Goal: Register for event/course

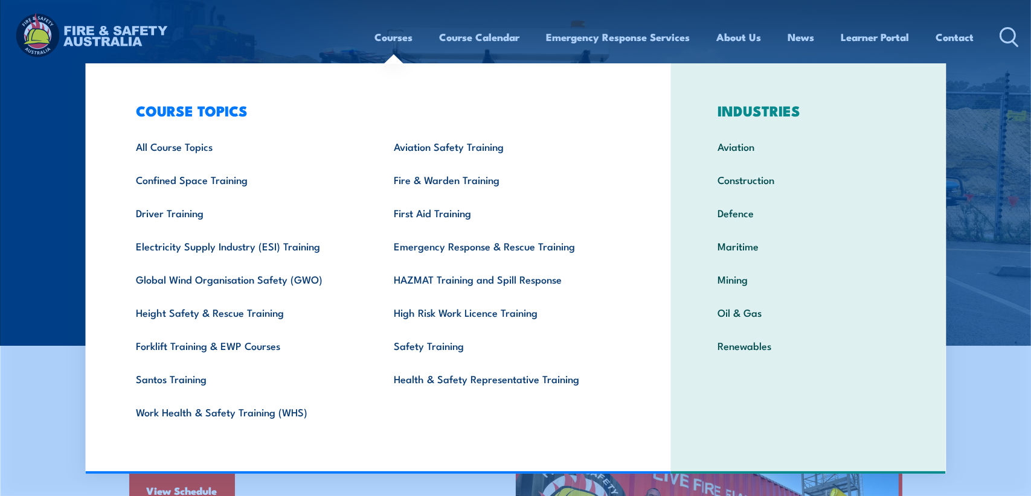
click at [399, 39] on link "Courses" at bounding box center [394, 37] width 38 height 32
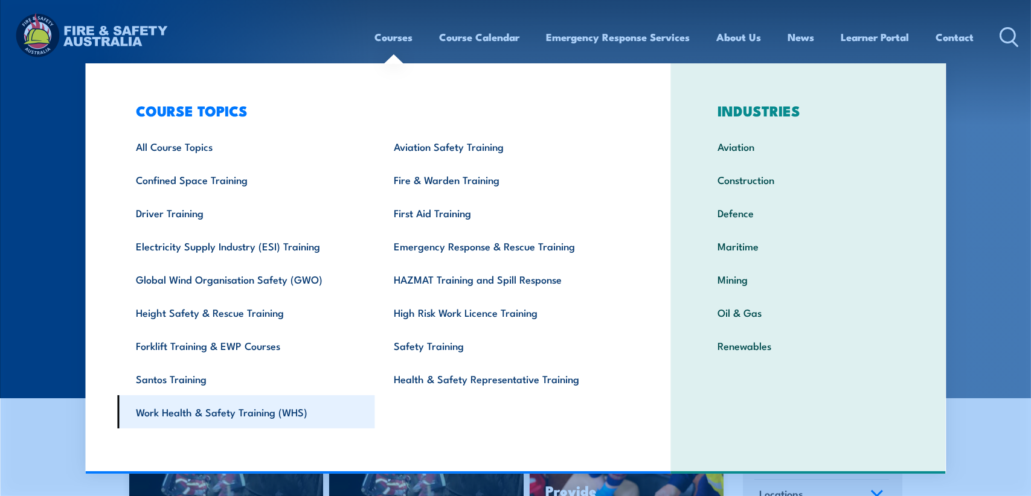
click at [266, 409] on link "Work Health & Safety Training (WHS)" at bounding box center [246, 411] width 258 height 33
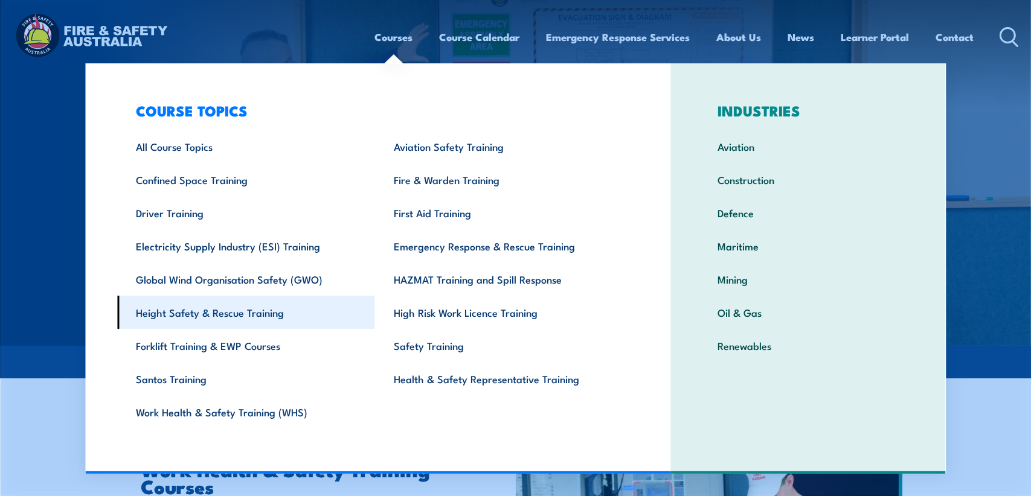
click at [245, 312] on link "Height Safety & Rescue Training" at bounding box center [246, 312] width 258 height 33
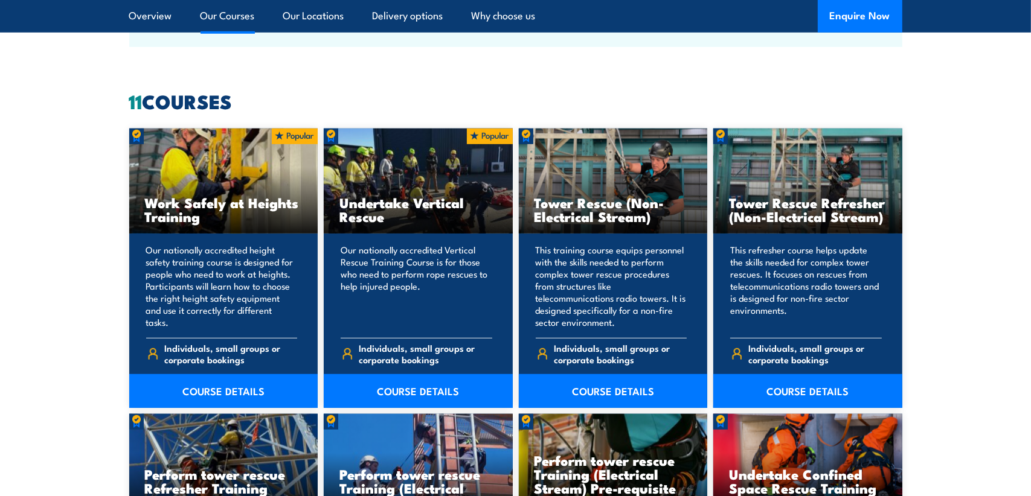
scroll to position [966, 0]
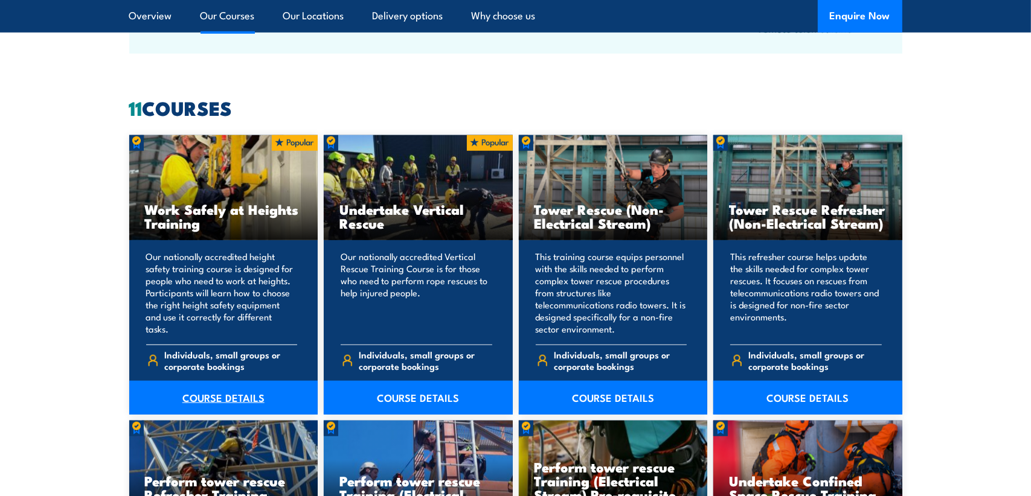
click at [217, 398] on link "COURSE DETAILS" at bounding box center [223, 398] width 189 height 34
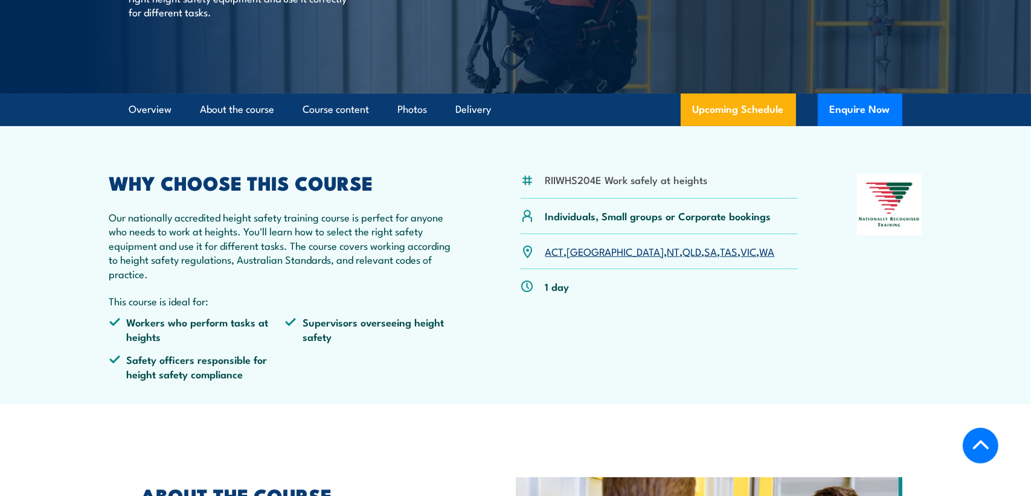
scroll to position [362, 0]
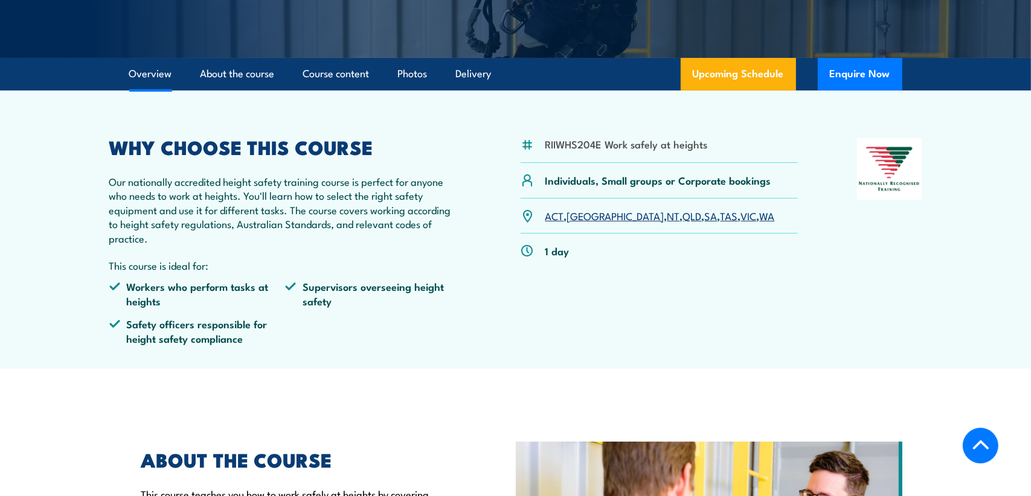
click at [683, 213] on link "QLD" at bounding box center [692, 215] width 19 height 14
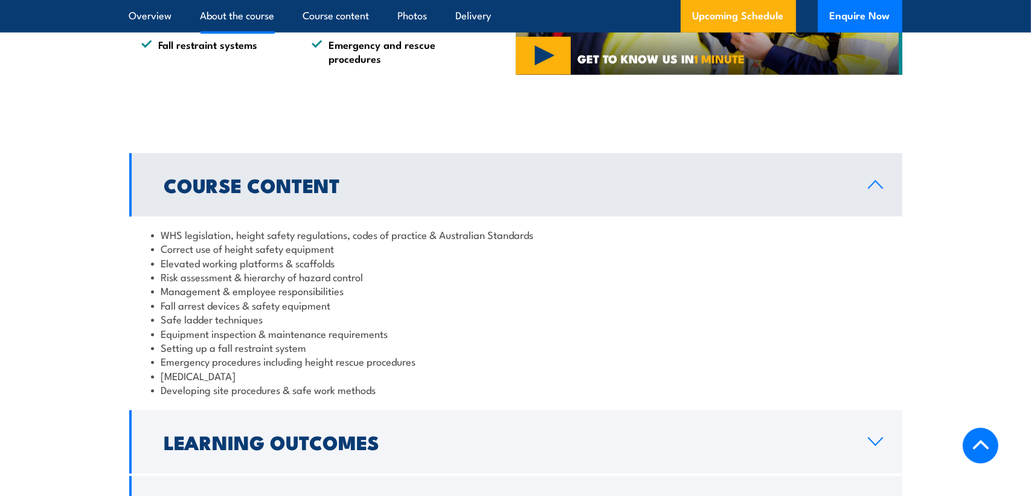
scroll to position [1025, 0]
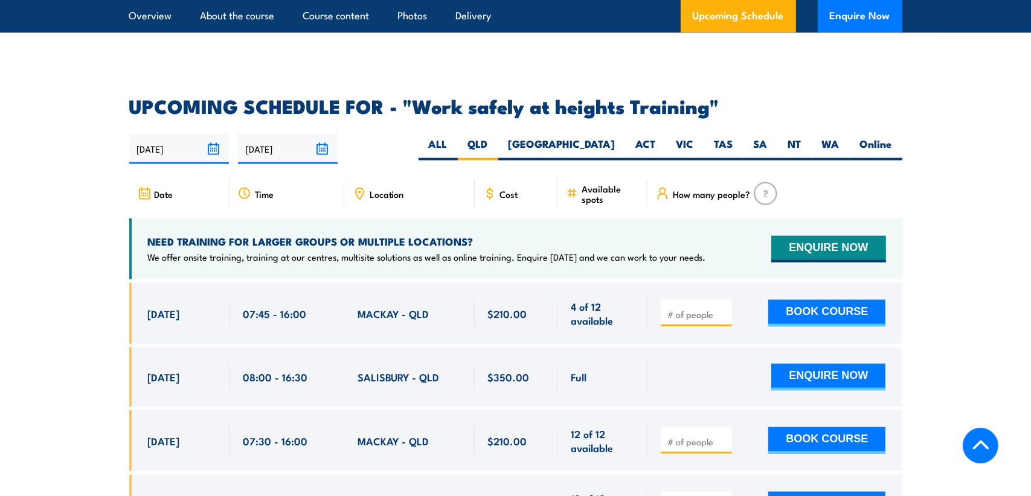
scroll to position [1921, 0]
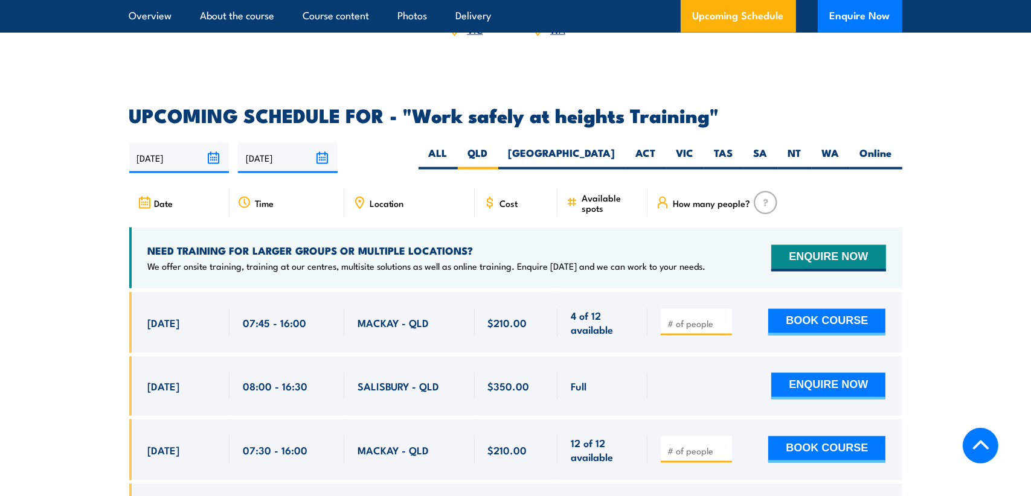
scroll to position [1860, 0]
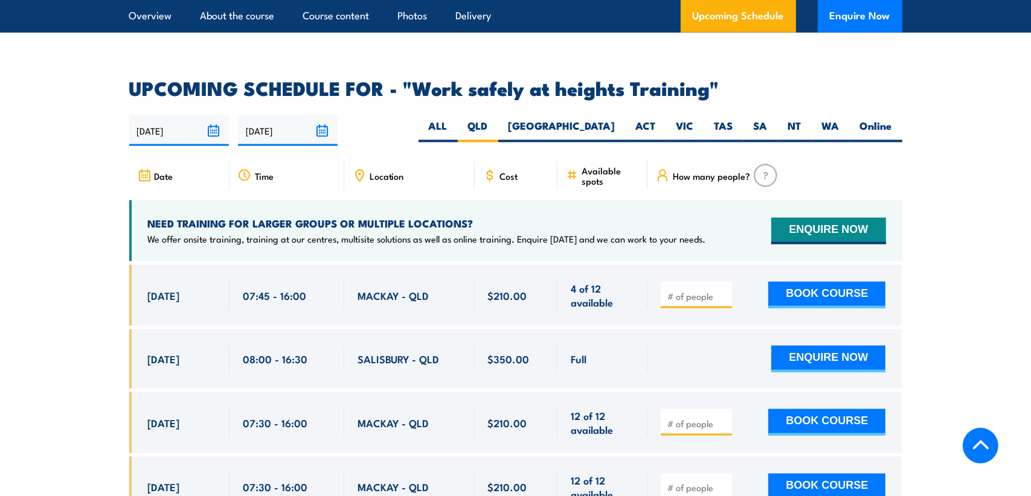
click at [389, 171] on span "Location" at bounding box center [386, 176] width 34 height 10
click at [359, 173] on icon at bounding box center [360, 174] width 2 height 2
click at [729, 171] on span "How many people?" at bounding box center [711, 176] width 77 height 10
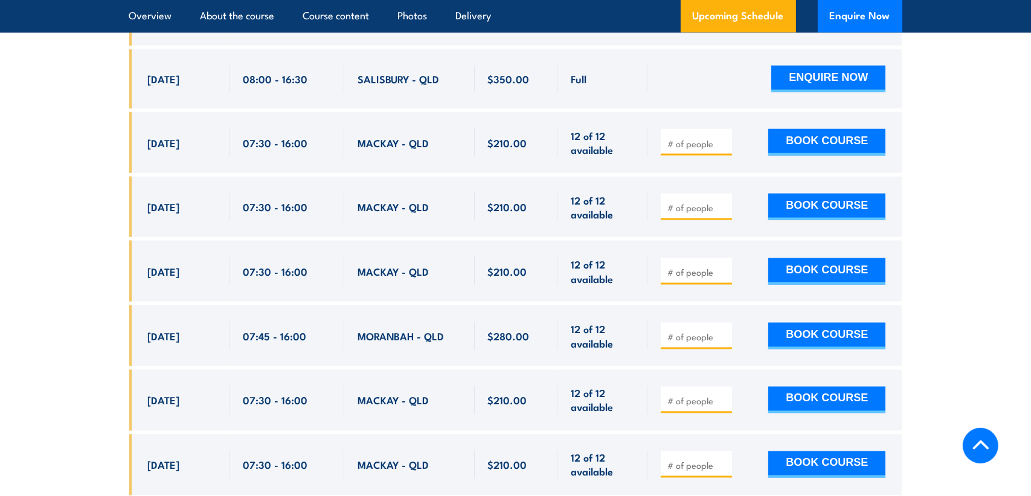
scroll to position [2162, 0]
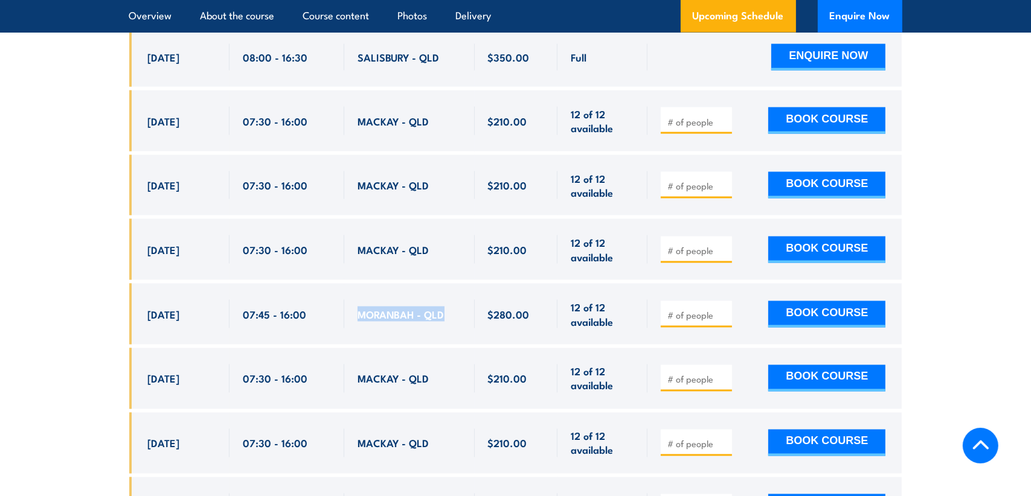
drag, startPoint x: 446, startPoint y: 296, endPoint x: 355, endPoint y: 299, distance: 90.6
click at [355, 299] on div "MORANBAH - QLD" at bounding box center [409, 314] width 130 height 61
copy span "MORANBAH - QLD"
drag, startPoint x: 60, startPoint y: 155, endPoint x: 84, endPoint y: 139, distance: 28.3
click at [60, 155] on section "UPCOMING SCHEDULE FOR - "Work safely at heights Training" [DATE] [DATE]" at bounding box center [515, 457] width 1031 height 1360
